Goal: Transaction & Acquisition: Book appointment/travel/reservation

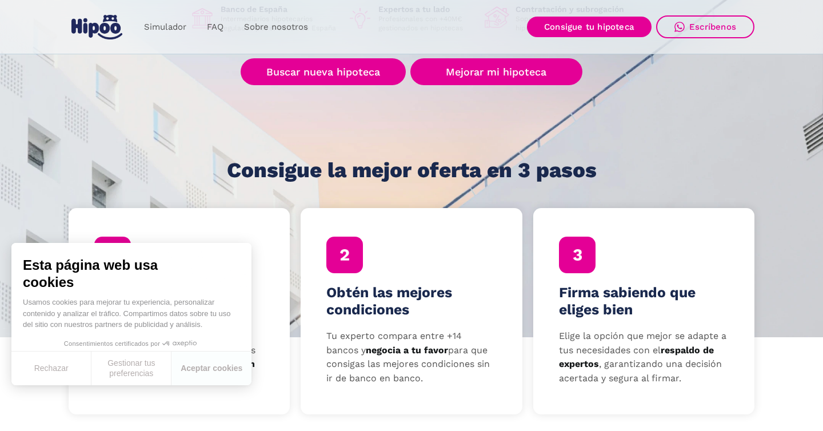
scroll to position [225, 0]
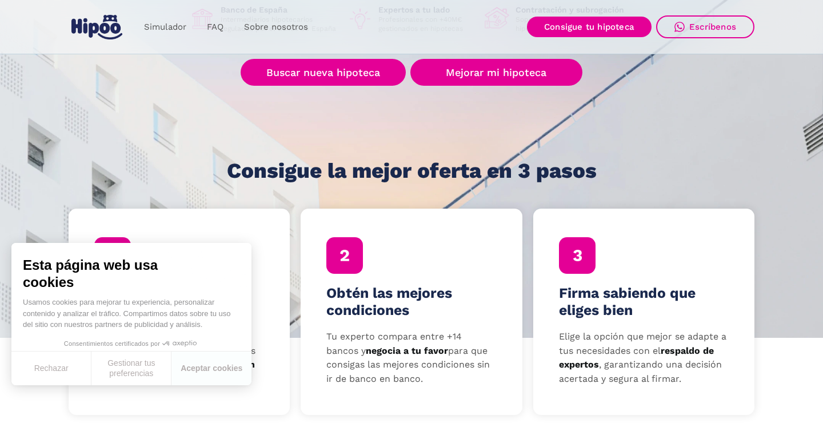
click at [323, 95] on div "Tu hipoteca ideal empieza aquí Nuestros expertos a tu lado para conseguirte las…" at bounding box center [412, 33] width 686 height 298
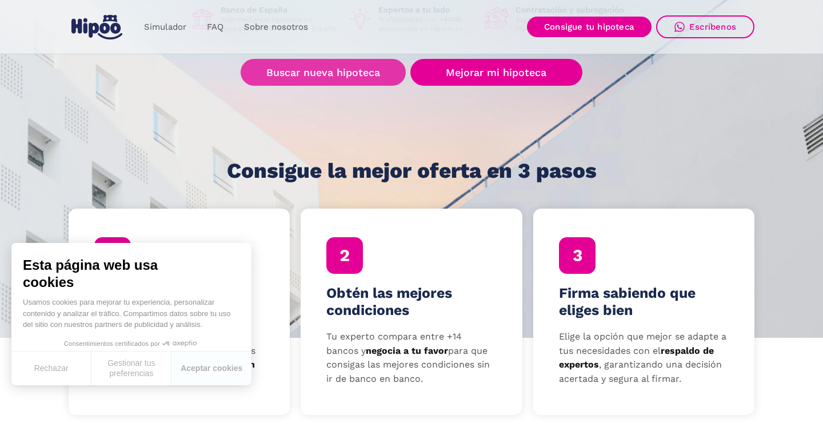
click at [323, 83] on link "Buscar nueva hipoteca" at bounding box center [323, 72] width 165 height 27
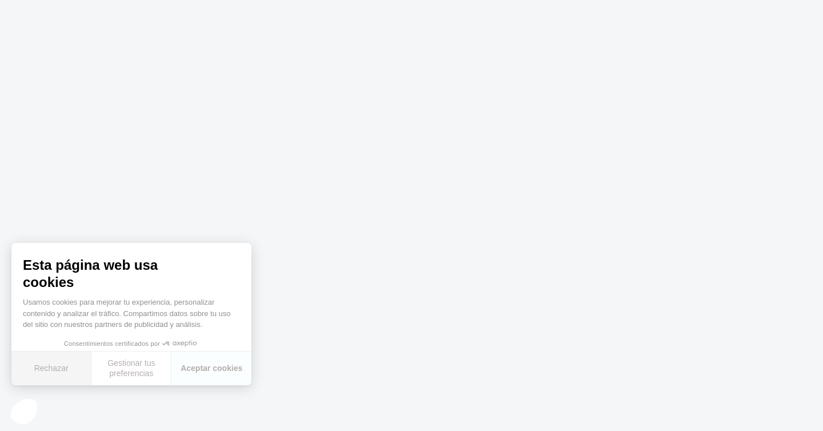
click at [51, 368] on button "Rechazar" at bounding box center [51, 368] width 80 height 34
